Goal: Information Seeking & Learning: Learn about a topic

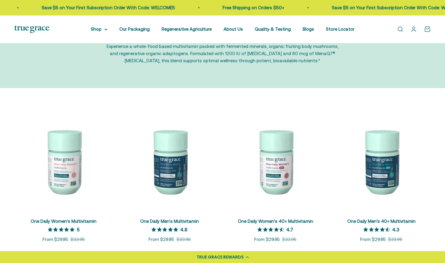
scroll to position [60, 0]
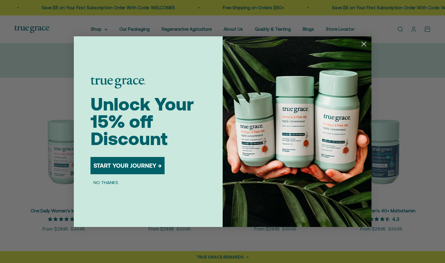
click at [363, 44] on icon "Close dialog" at bounding box center [364, 44] width 4 height 4
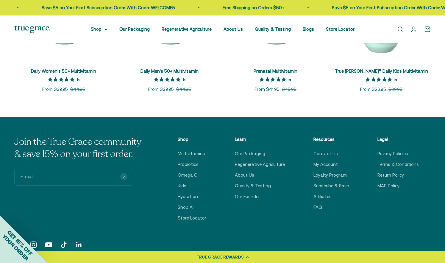
scroll to position [358, 0]
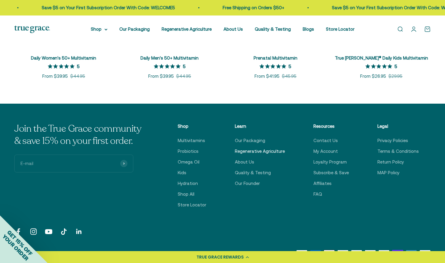
click at [264, 149] on link "Regenerative Agriculture" at bounding box center [260, 151] width 50 height 7
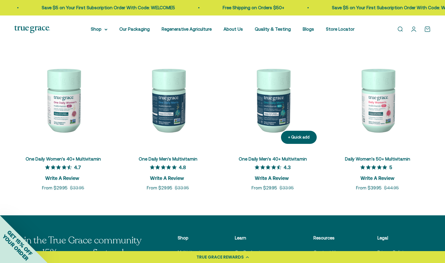
scroll to position [2145, 0]
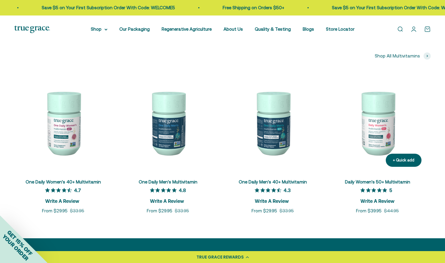
click at [377, 137] on img at bounding box center [378, 123] width 98 height 98
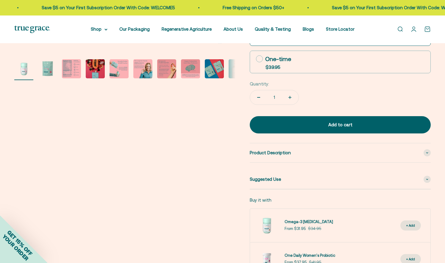
scroll to position [238, 0]
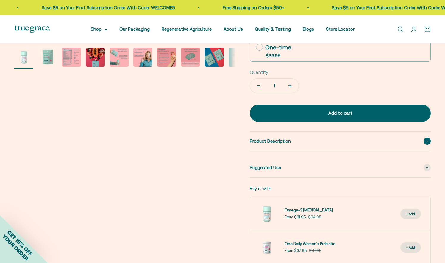
click at [425, 143] on span at bounding box center [427, 141] width 7 height 7
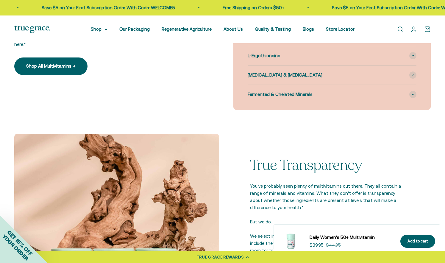
scroll to position [775, 0]
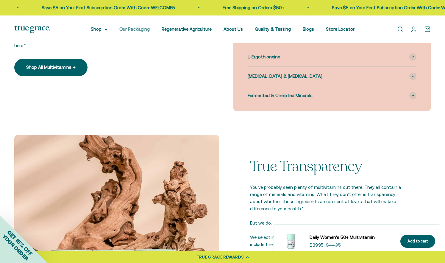
click at [130, 30] on link "Our Packaging" at bounding box center [134, 29] width 30 height 5
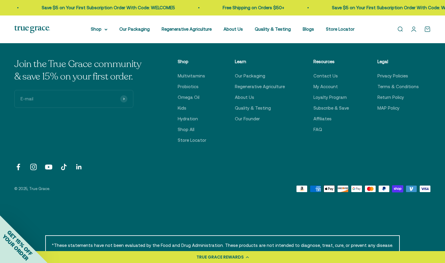
scroll to position [1668, 0]
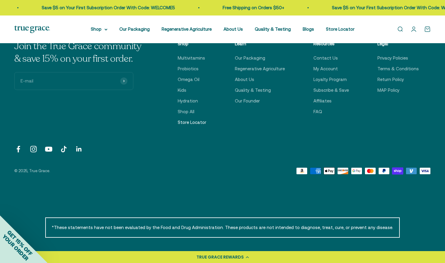
click at [194, 119] on link "Store Locator" at bounding box center [192, 122] width 29 height 7
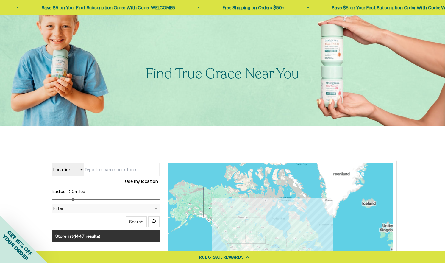
scroll to position [119, 0]
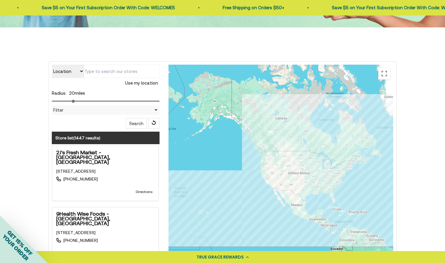
click at [101, 74] on input "text" at bounding box center [122, 71] width 76 height 13
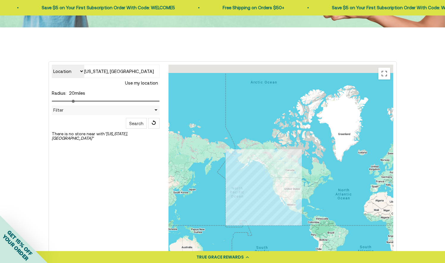
click at [94, 72] on input "[US_STATE], [GEOGRAPHIC_DATA]" at bounding box center [122, 71] width 76 height 13
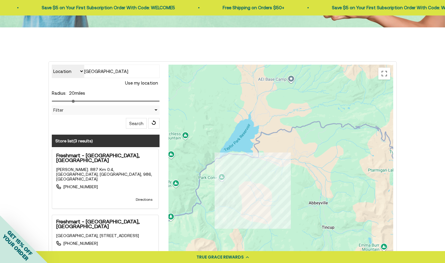
click at [100, 73] on input "[GEOGRAPHIC_DATA]" at bounding box center [122, 71] width 76 height 13
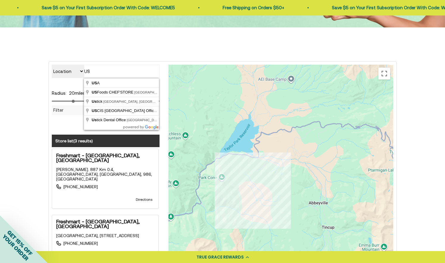
type input "U"
type input "[GEOGRAPHIC_DATA], [GEOGRAPHIC_DATA], [GEOGRAPHIC_DATA]"
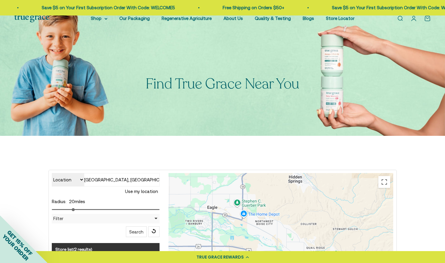
scroll to position [0, 0]
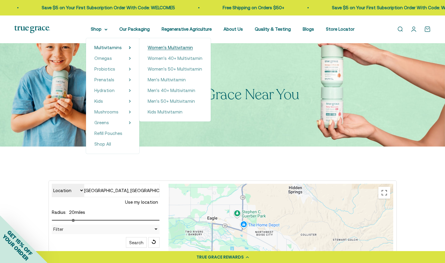
click at [155, 46] on span "Women's Multivitamin" at bounding box center [170, 47] width 45 height 5
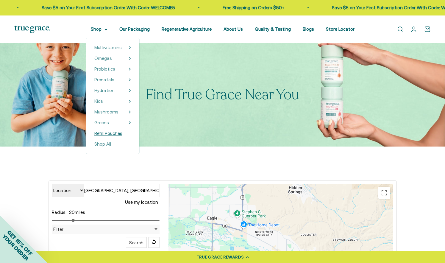
click at [113, 133] on span "Refill Pouches" at bounding box center [108, 133] width 28 height 5
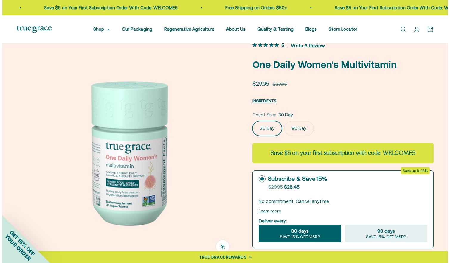
scroll to position [30, 0]
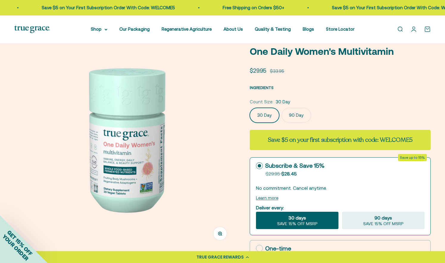
click at [263, 87] on span "INGREDIENTS" at bounding box center [262, 88] width 24 height 4
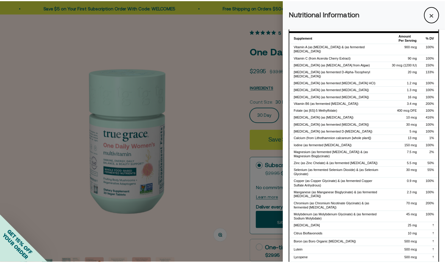
scroll to position [19, 0]
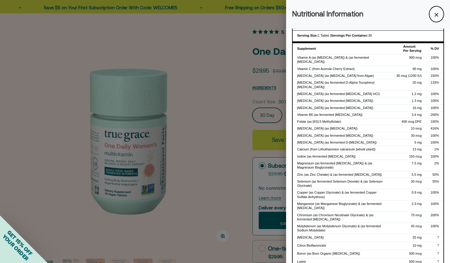
click at [436, 16] on button "×" at bounding box center [436, 14] width 15 height 16
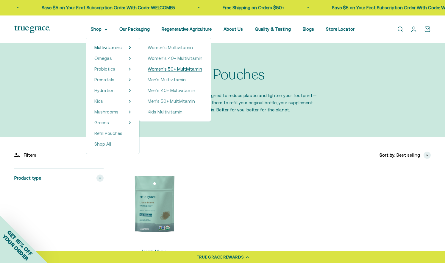
click at [164, 71] on span "Women's 50+ Multivitamin" at bounding box center [175, 68] width 55 height 5
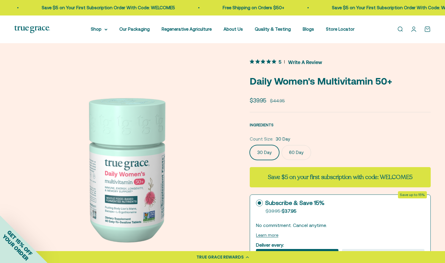
click at [267, 124] on span "INGREDIENTS" at bounding box center [262, 125] width 24 height 4
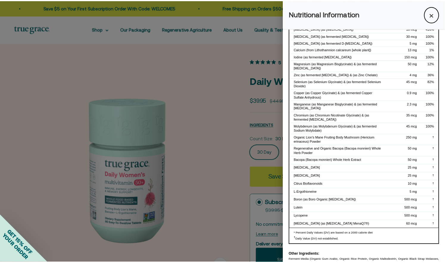
scroll to position [137, 0]
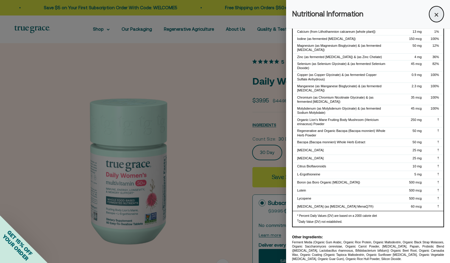
click at [431, 13] on button "×" at bounding box center [436, 14] width 15 height 16
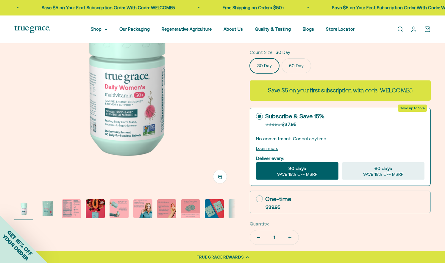
scroll to position [89, 0]
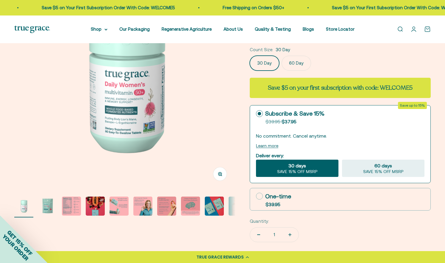
click at [145, 206] on img "Go to item 6" at bounding box center [142, 206] width 19 height 19
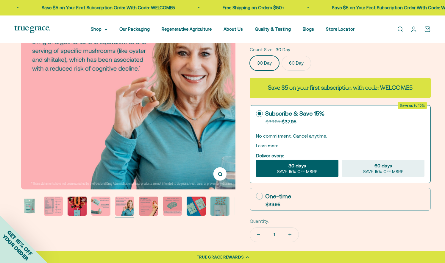
scroll to position [0, 1143]
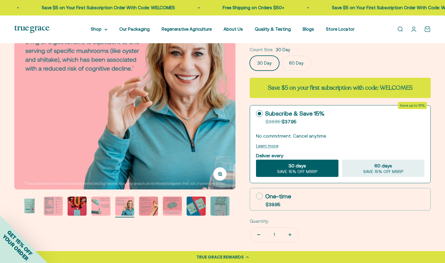
click at [103, 209] on img "Go to item 5" at bounding box center [100, 206] width 19 height 19
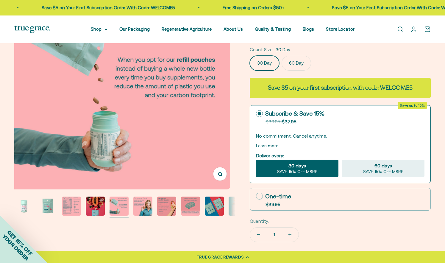
scroll to position [0, 914]
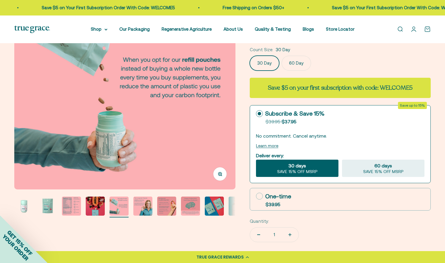
click at [95, 209] on img "Go to item 4" at bounding box center [95, 206] width 19 height 19
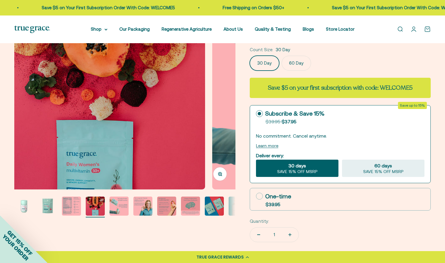
scroll to position [0, 686]
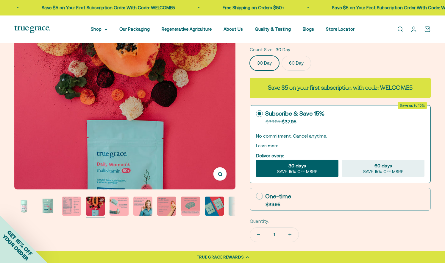
click at [75, 208] on img "Go to item 3" at bounding box center [71, 206] width 19 height 19
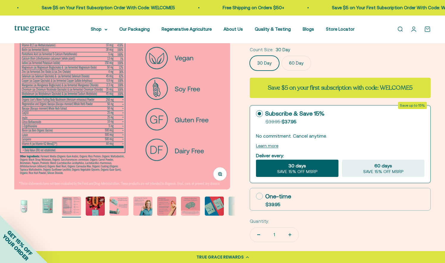
scroll to position [0, 457]
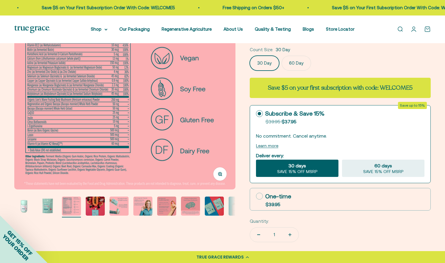
click at [52, 206] on img "Go to item 2" at bounding box center [47, 206] width 19 height 19
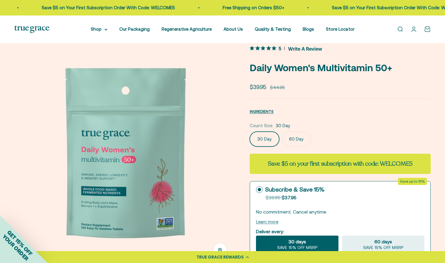
scroll to position [0, 0]
